Goal: Communication & Community: Share content

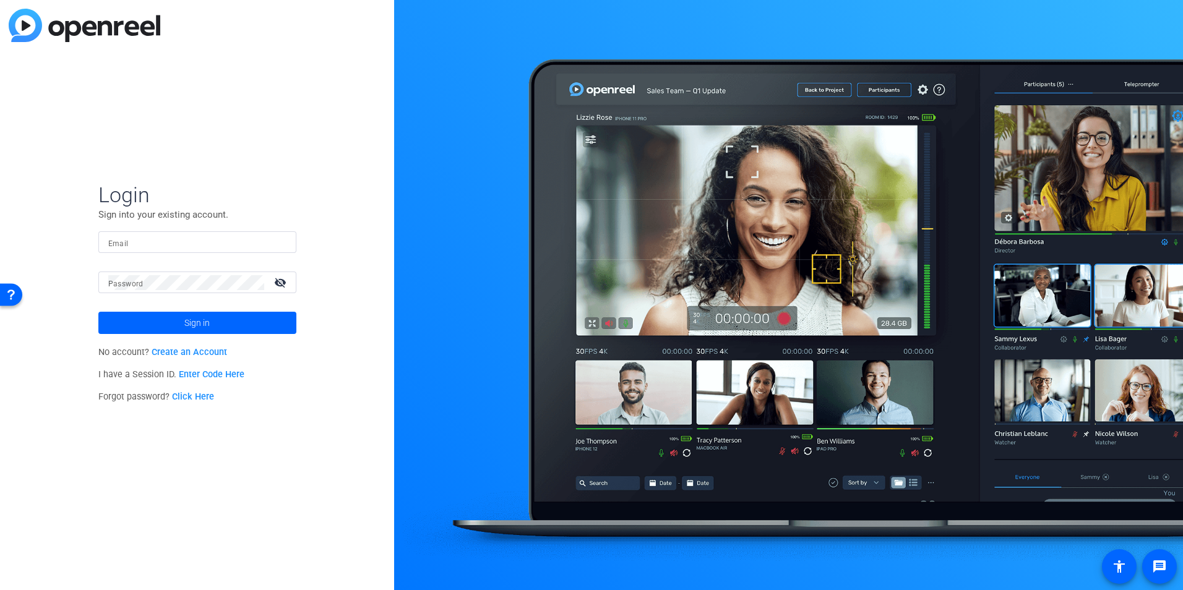
click at [153, 256] on mat-form-field "Email" at bounding box center [197, 251] width 198 height 40
click at [172, 239] on div at bounding box center [197, 242] width 178 height 22
paste input "mailto:[PERSON_NAME][EMAIL_ADDRESS][PERSON_NAME][DOMAIN_NAME]"
click at [134, 240] on input "mailto:[PERSON_NAME][EMAIL_ADDRESS][PERSON_NAME][DOMAIN_NAME]" at bounding box center [197, 242] width 178 height 15
type input "[PERSON_NAME][EMAIL_ADDRESS][PERSON_NAME][DOMAIN_NAME]"
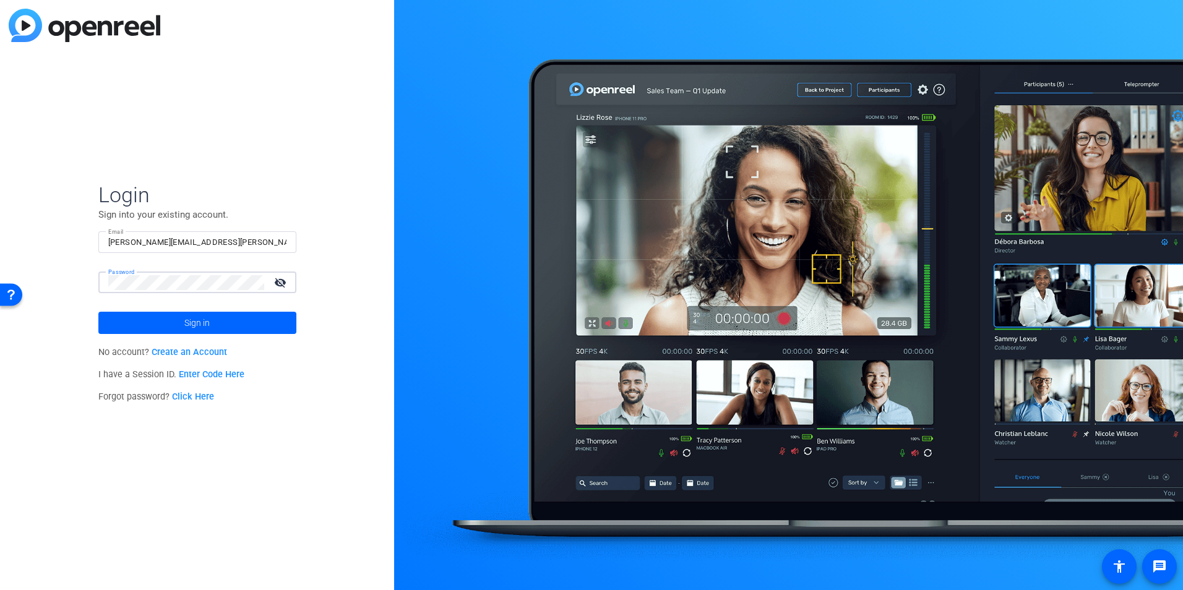
click at [98, 312] on button "Sign in" at bounding box center [197, 323] width 198 height 22
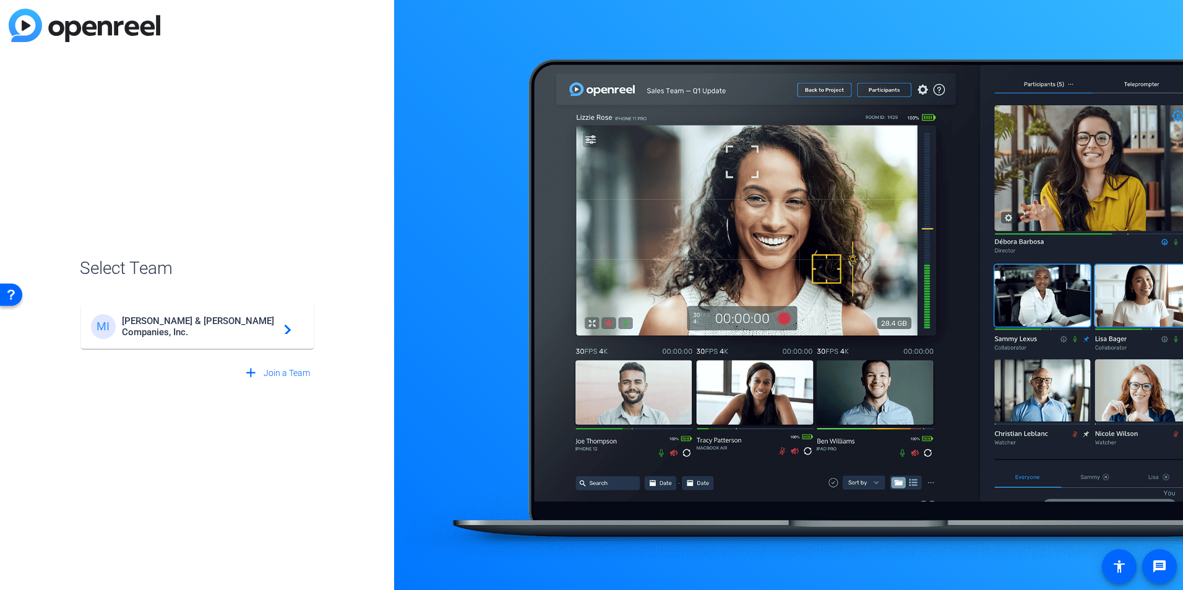
click at [192, 316] on div "MI [PERSON_NAME] & [PERSON_NAME] Companies, Inc. navigate_next" at bounding box center [197, 326] width 213 height 25
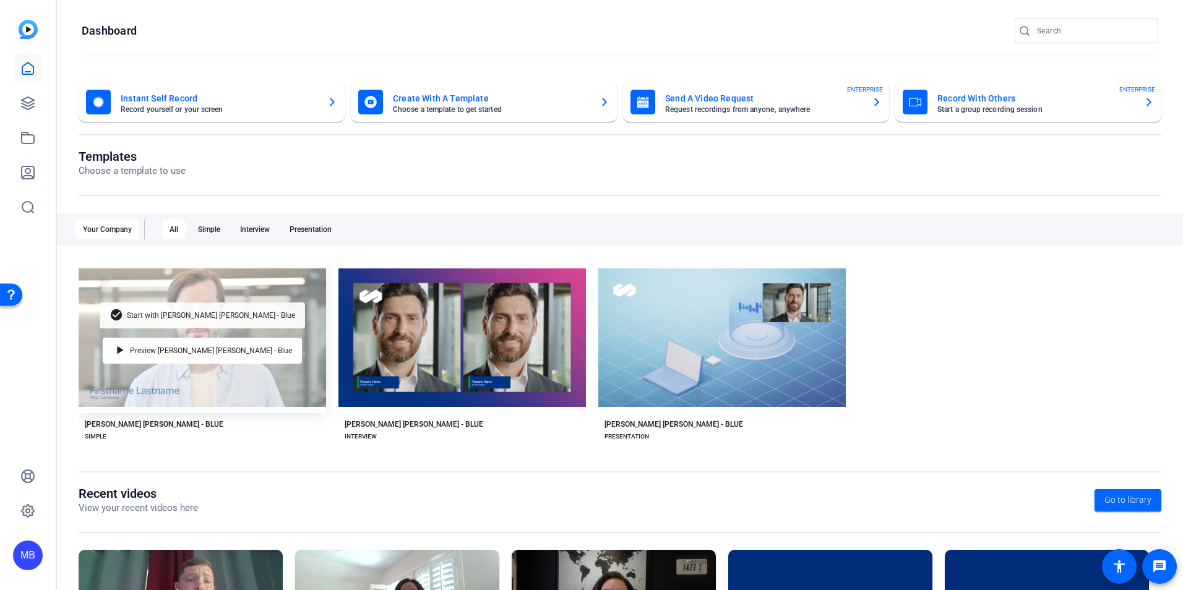
scroll to position [140, 0]
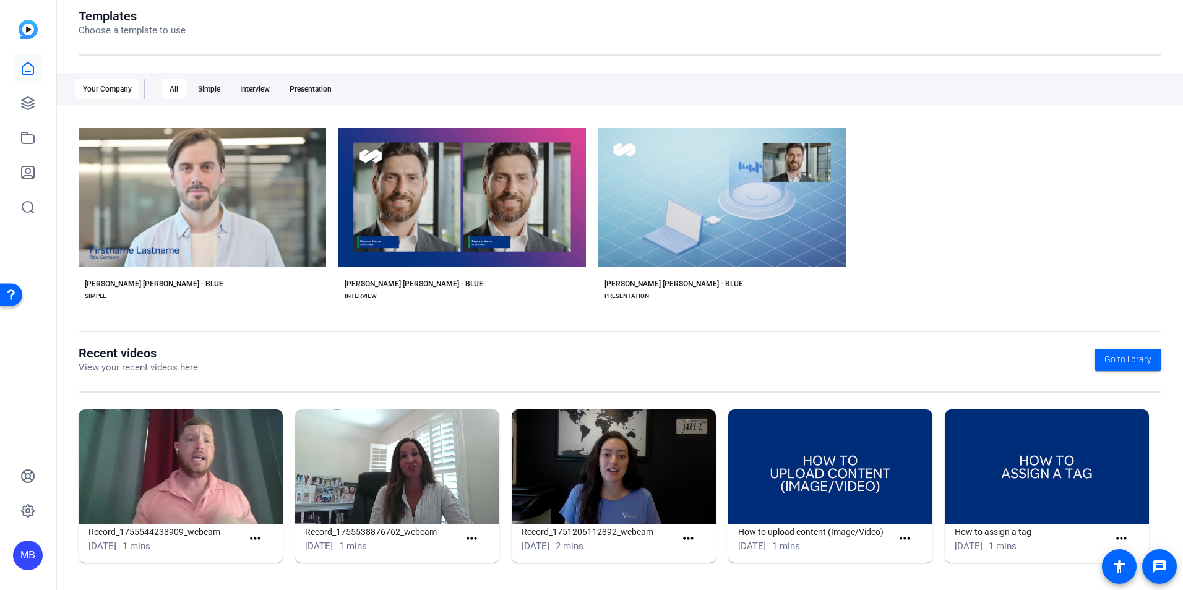
click at [164, 492] on img at bounding box center [181, 467] width 204 height 115
click at [249, 535] on mat-icon "more_horiz" at bounding box center [255, 539] width 15 height 15
click at [267, 562] on span "View" at bounding box center [281, 557] width 50 height 15
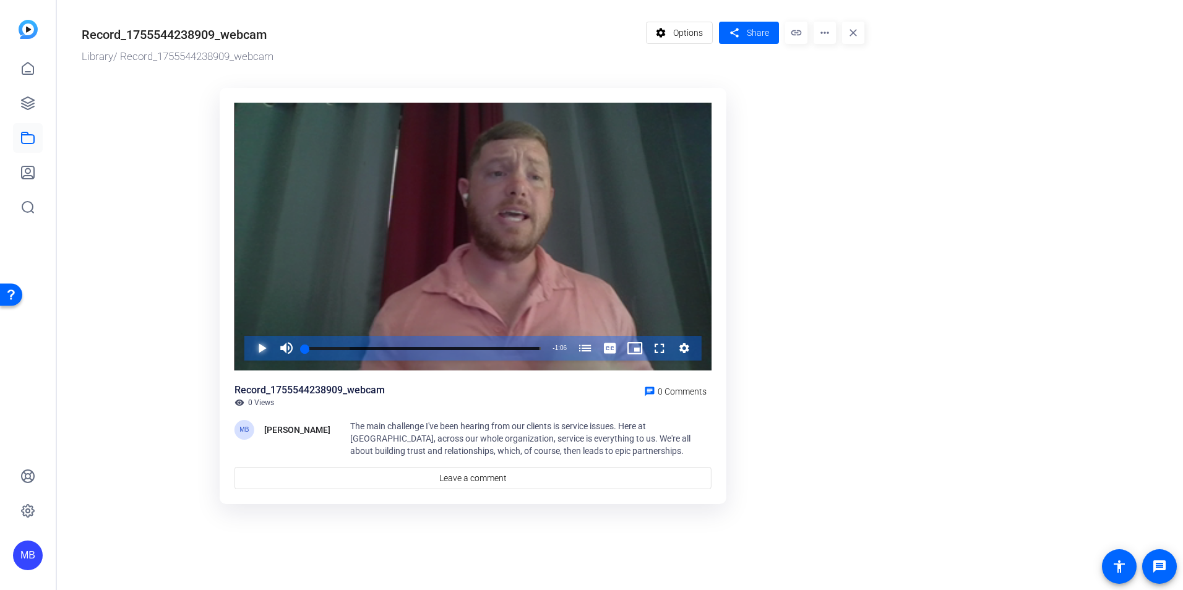
click at [249, 347] on span "Video Player" at bounding box center [249, 348] width 0 height 25
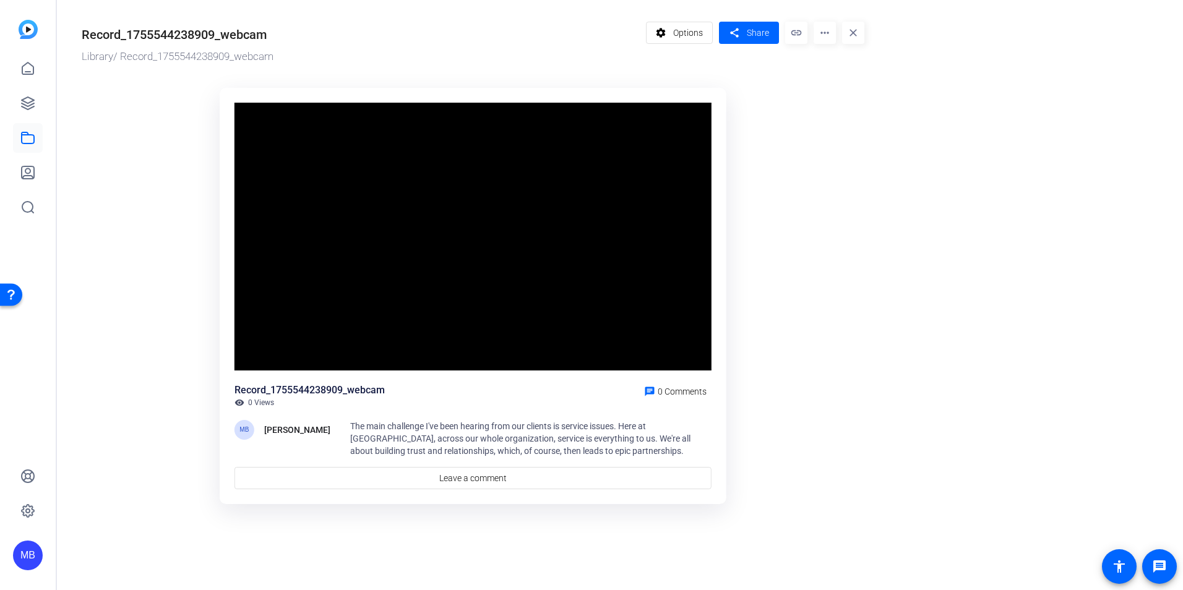
click at [821, 456] on ktd-grid "Video Player is loading. Play Video Pause Mute 0% Current Time 0:08 / Duration …" at bounding box center [473, 296] width 783 height 433
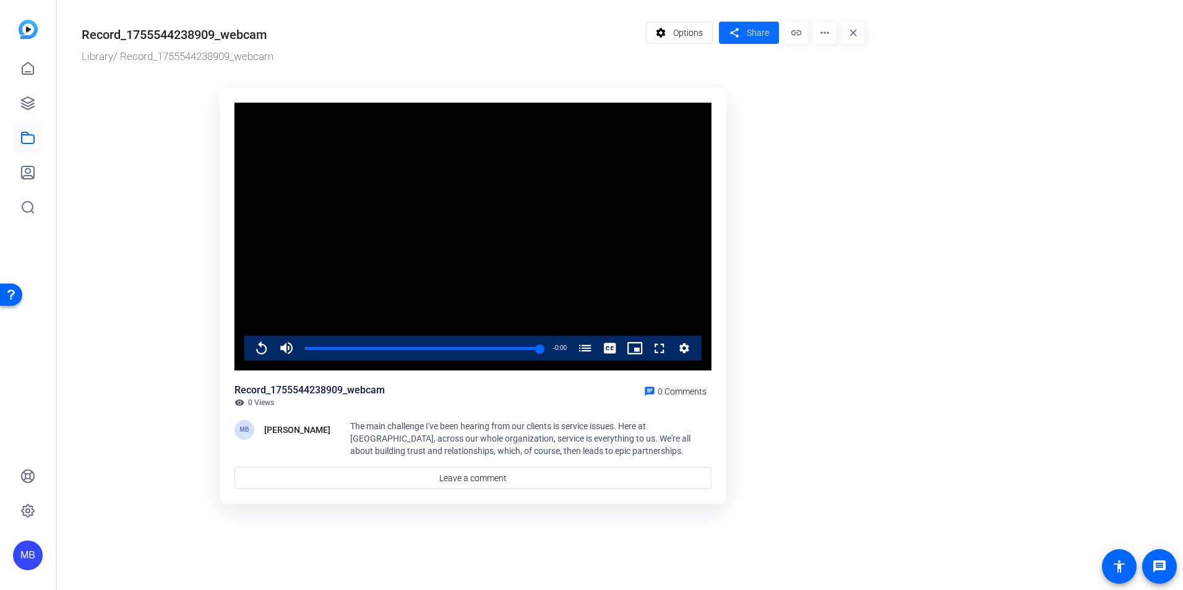
click at [732, 37] on mat-icon "share" at bounding box center [734, 33] width 15 height 17
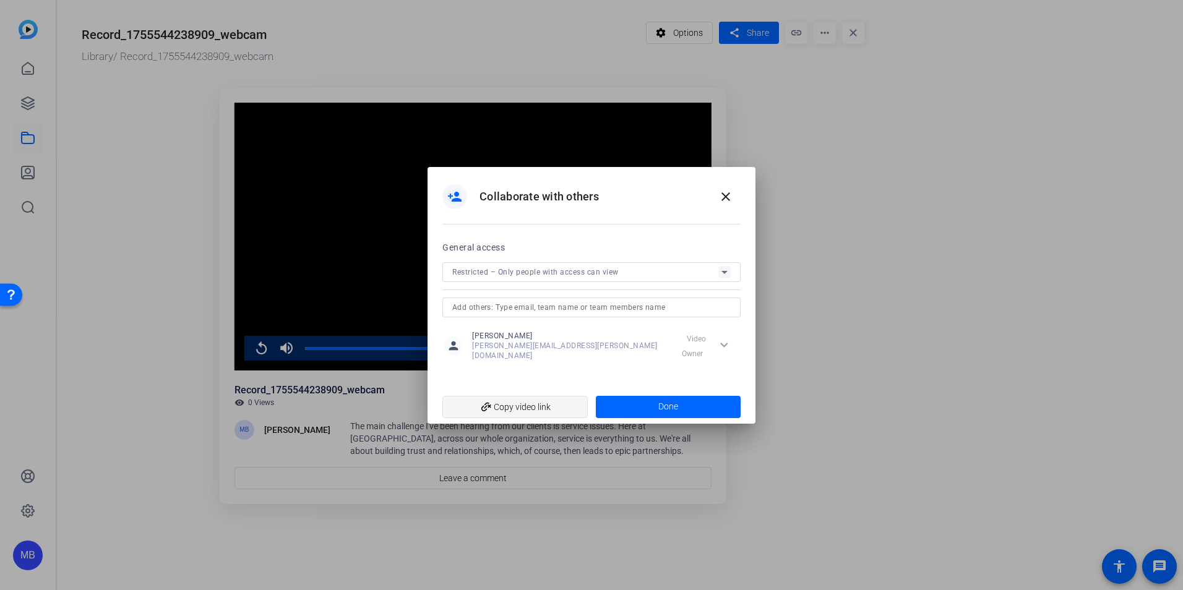
click at [571, 405] on span "add_link Copy video link" at bounding box center [515, 407] width 126 height 24
click at [724, 204] on mat-icon "close" at bounding box center [726, 196] width 15 height 15
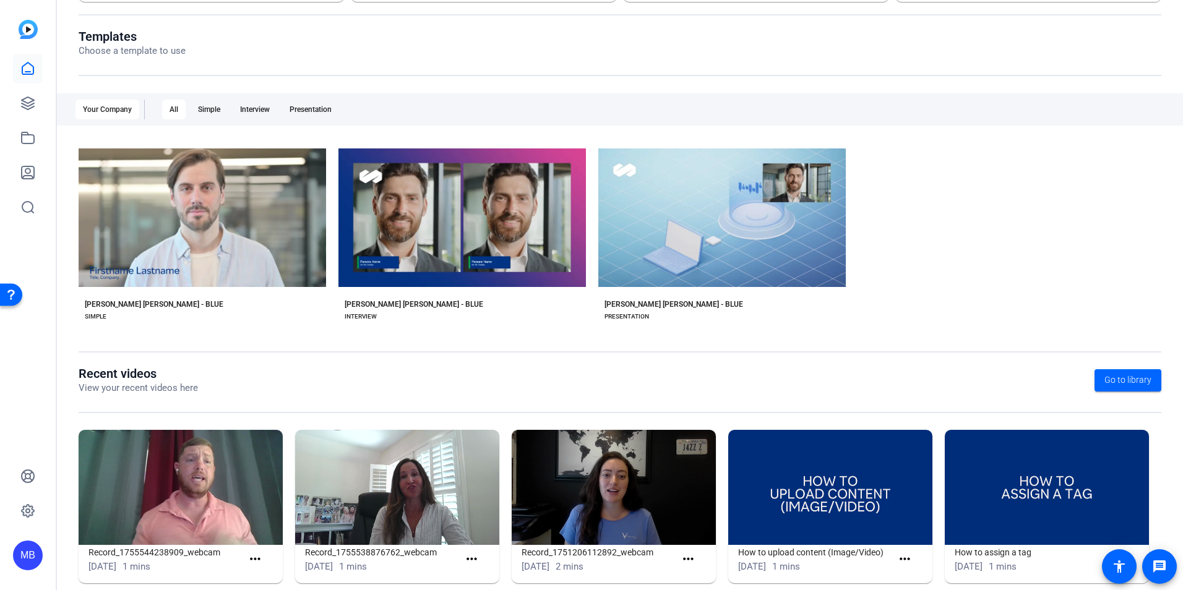
scroll to position [140, 0]
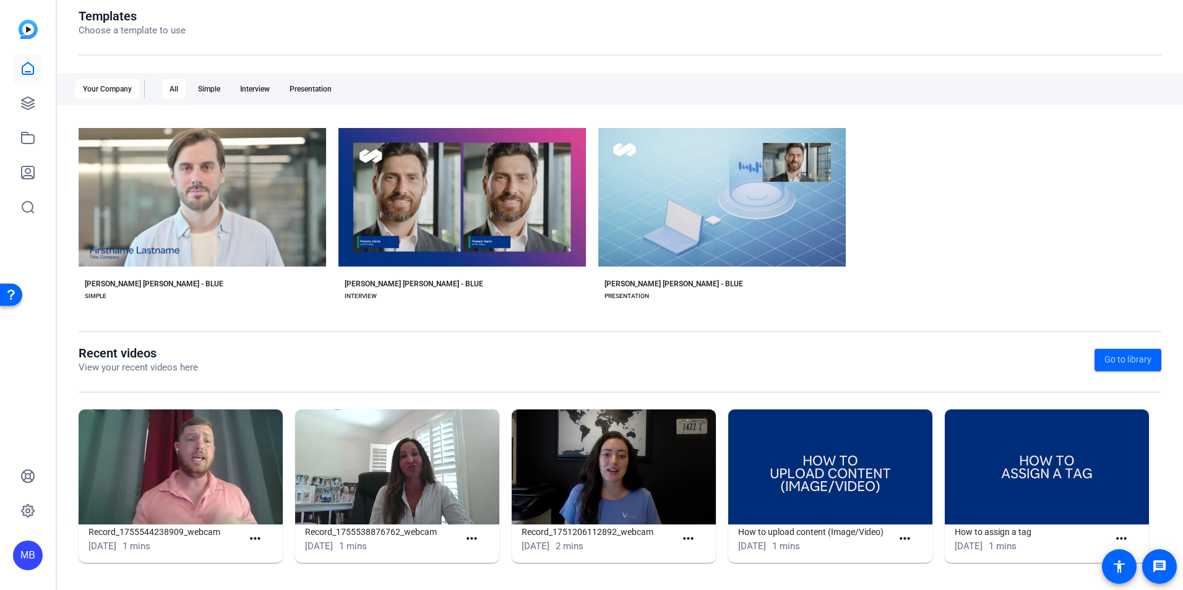
click at [413, 454] on img at bounding box center [397, 467] width 204 height 115
click at [481, 535] on span at bounding box center [474, 539] width 30 height 30
click at [474, 540] on mat-icon "more_horiz" at bounding box center [471, 539] width 15 height 15
click at [481, 548] on div "View" at bounding box center [496, 557] width 69 height 22
click at [487, 559] on mat-card-content "Record_1755538876762_webcam [DATE] 1 mins more_horiz" at bounding box center [397, 544] width 204 height 39
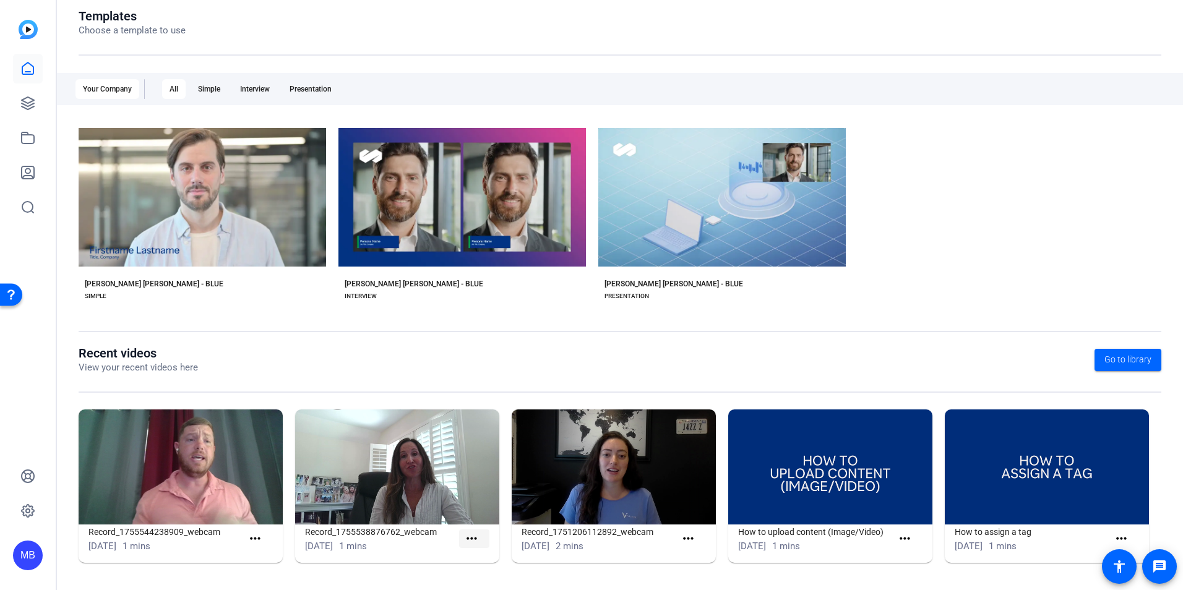
click at [464, 537] on mat-icon "more_horiz" at bounding box center [471, 539] width 15 height 15
click at [480, 554] on span "View" at bounding box center [497, 557] width 50 height 15
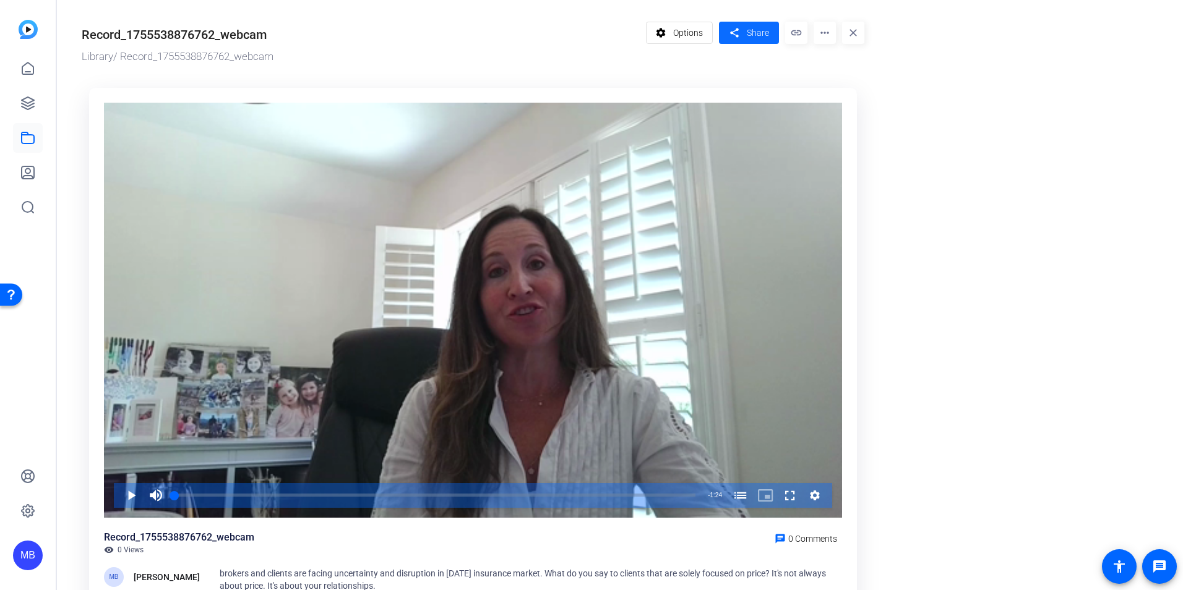
click at [748, 27] on span "Share" at bounding box center [758, 33] width 22 height 13
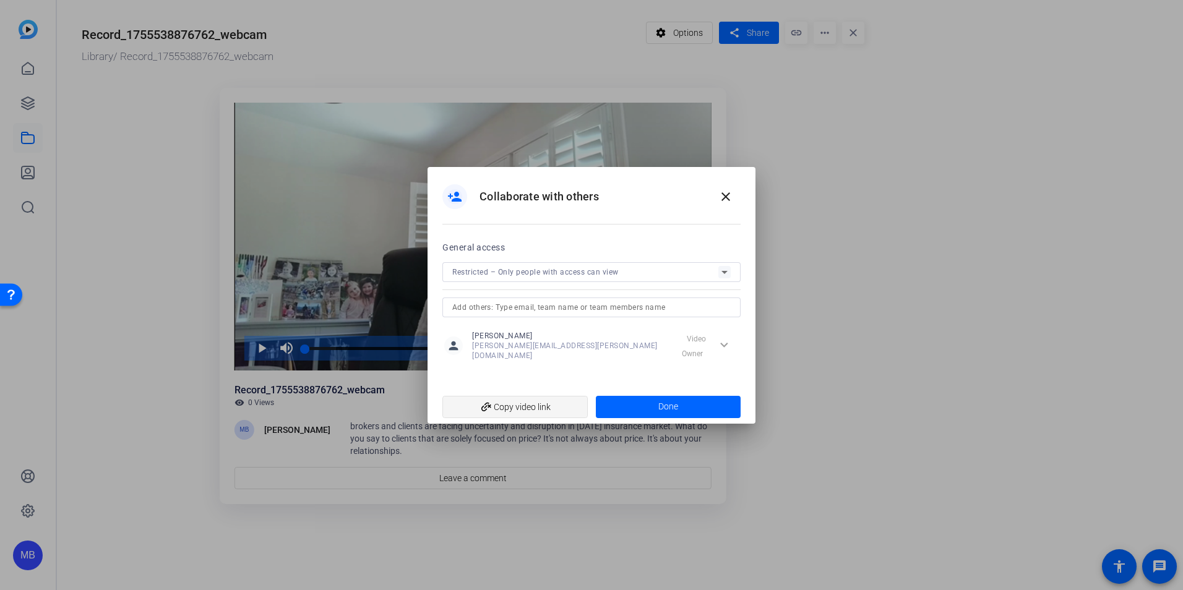
click at [555, 405] on span "add_link Copy video link" at bounding box center [515, 407] width 126 height 24
